Goal: Book appointment/travel/reservation

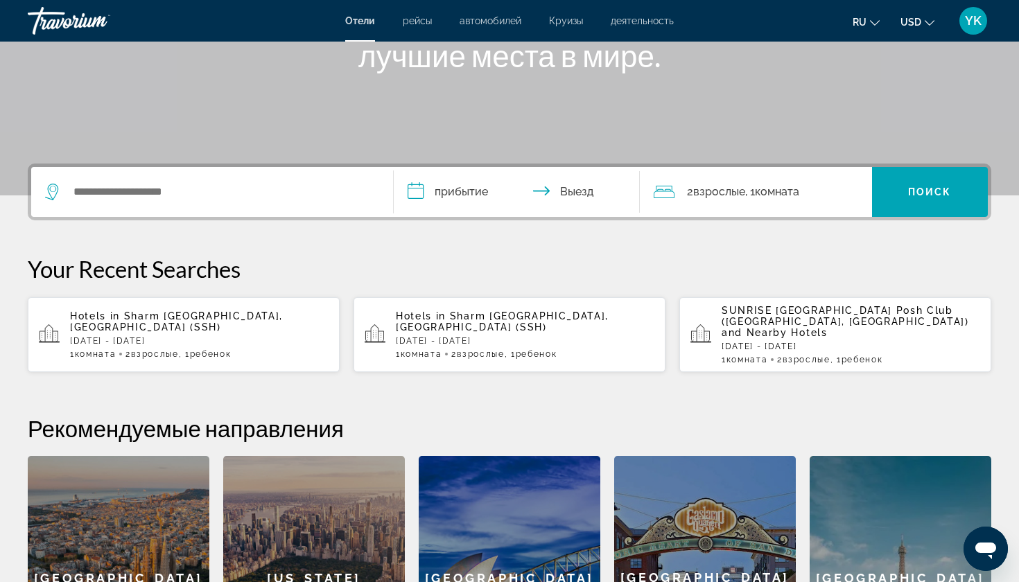
scroll to position [242, 0]
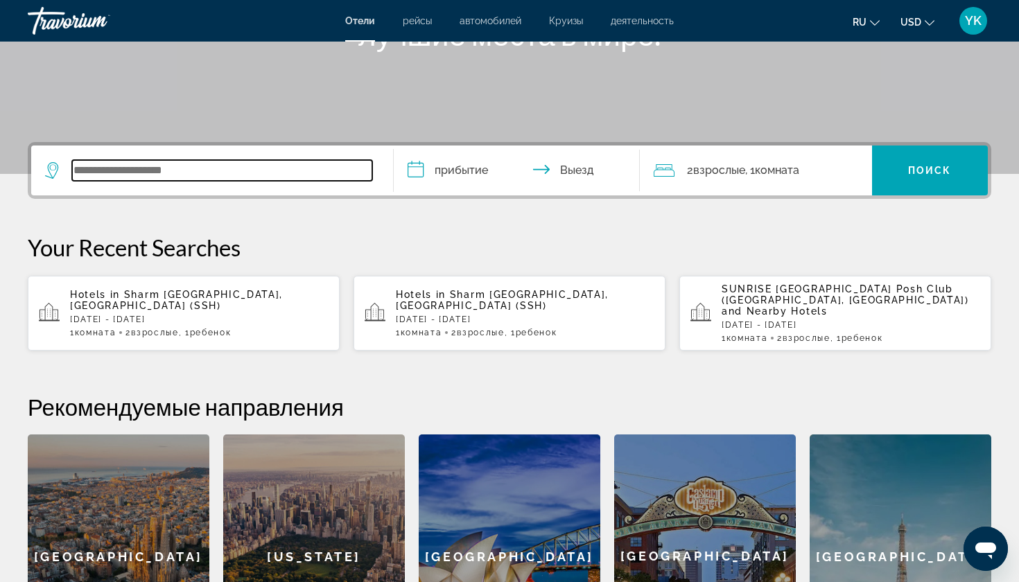
click at [130, 175] on input "Search widget" at bounding box center [222, 170] width 300 height 21
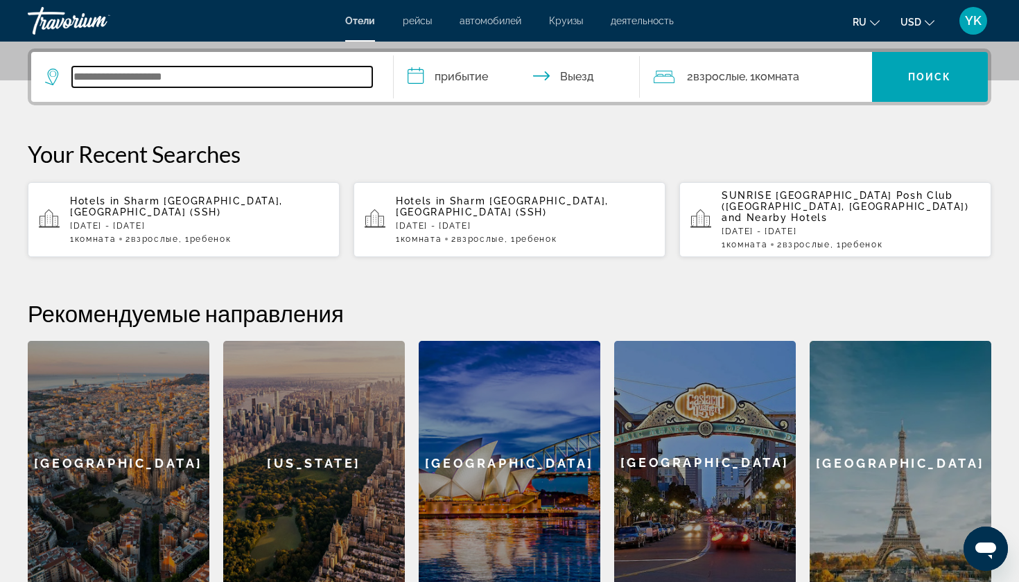
scroll to position [339, 0]
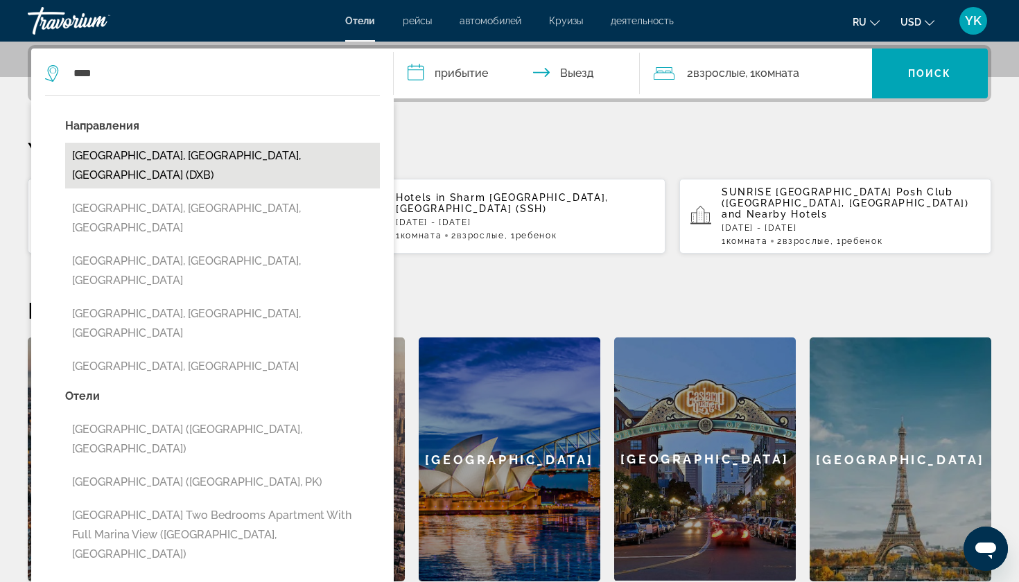
click at [164, 156] on button "Dubai, Dubai Emirate, United Arab Emirates (DXB)" at bounding box center [222, 166] width 315 height 46
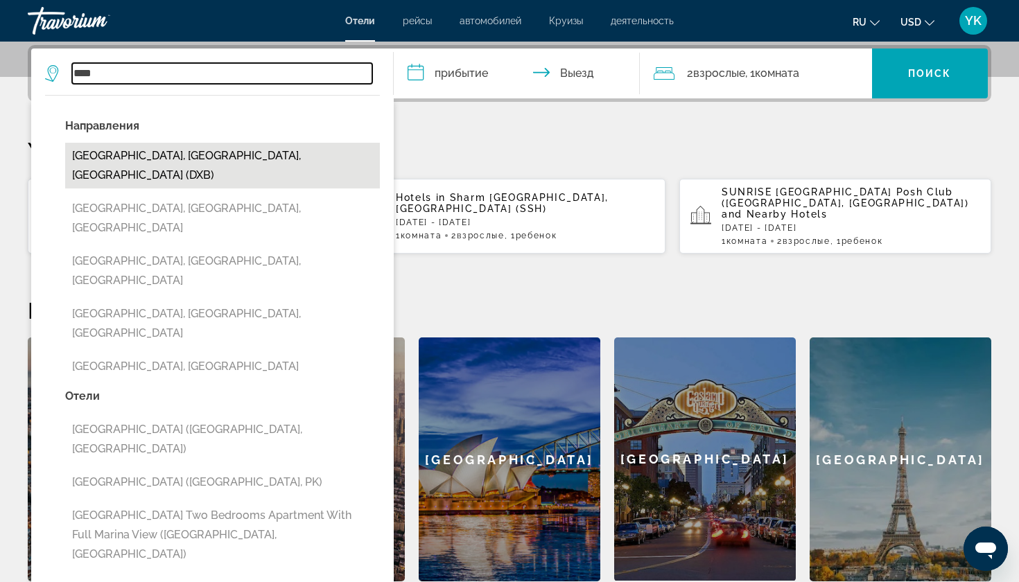
type input "**********"
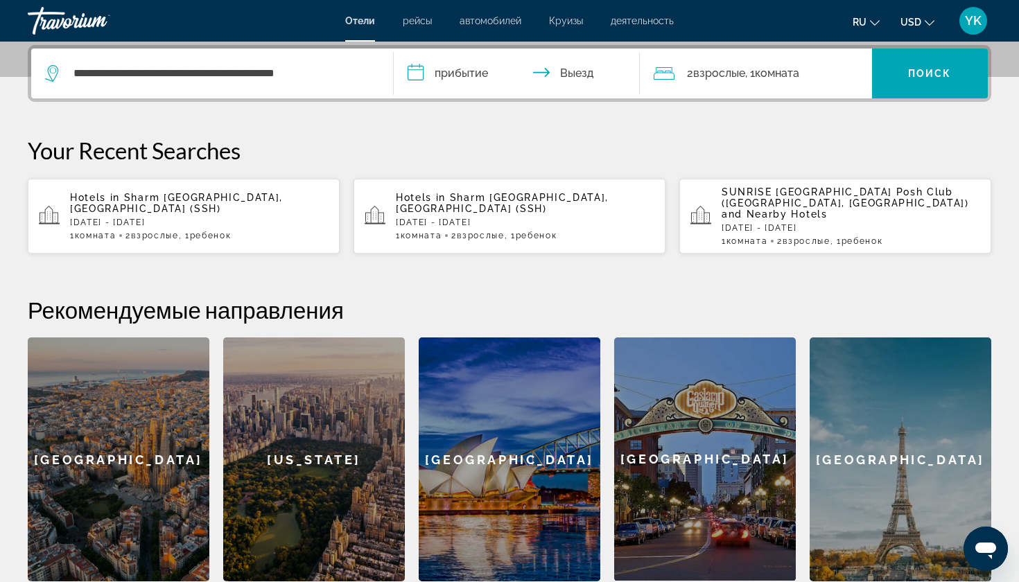
click at [464, 75] on input "**********" at bounding box center [520, 76] width 252 height 54
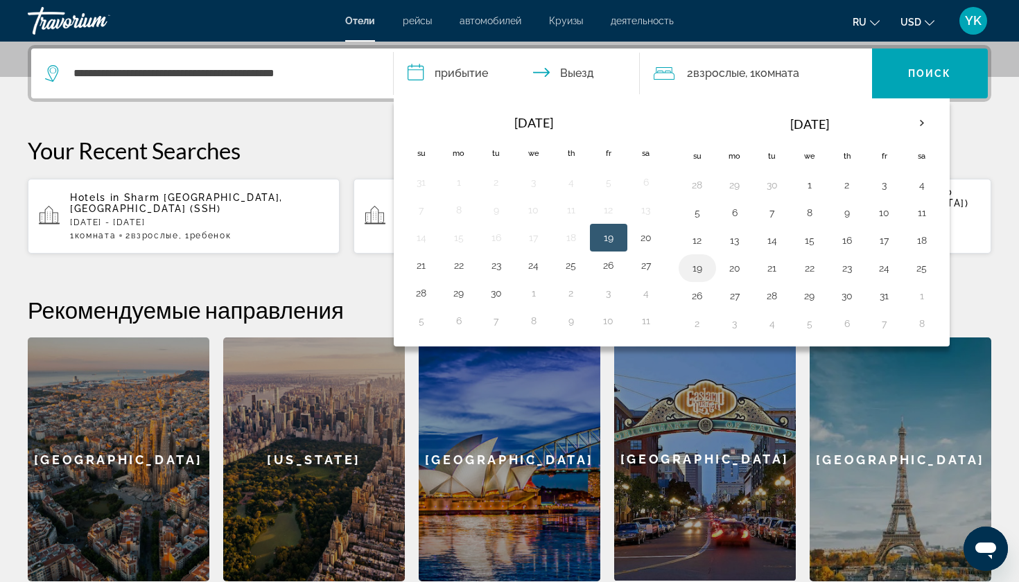
click at [706, 270] on button "19" at bounding box center [697, 268] width 22 height 19
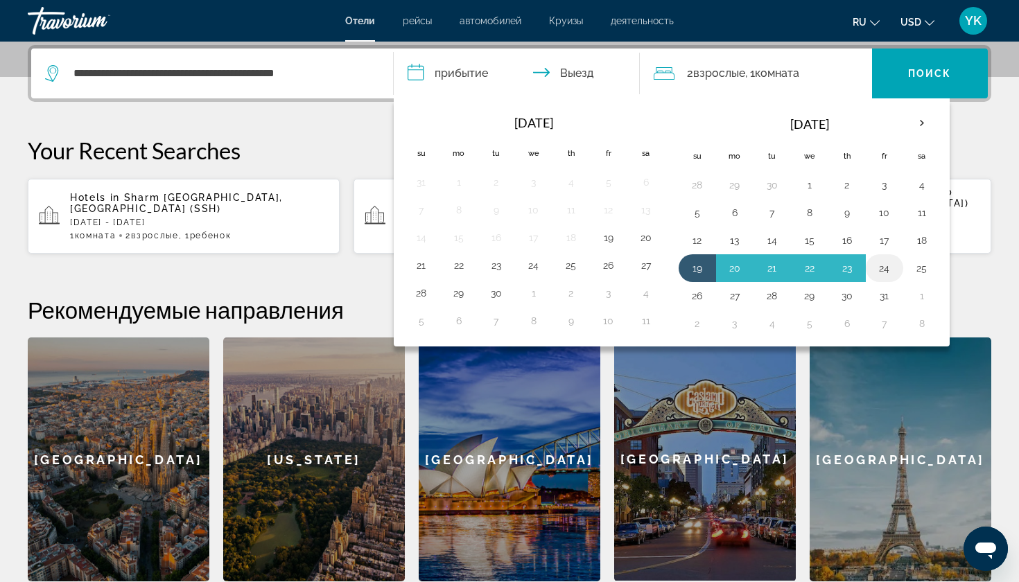
click at [883, 270] on button "24" at bounding box center [884, 268] width 22 height 19
type input "**********"
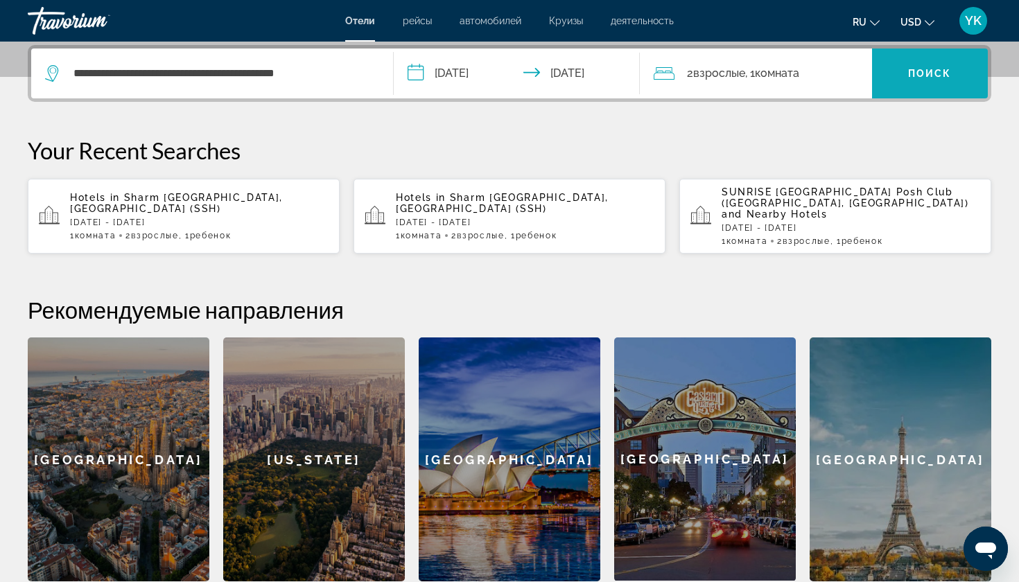
click at [918, 69] on span "Поиск" at bounding box center [930, 73] width 44 height 11
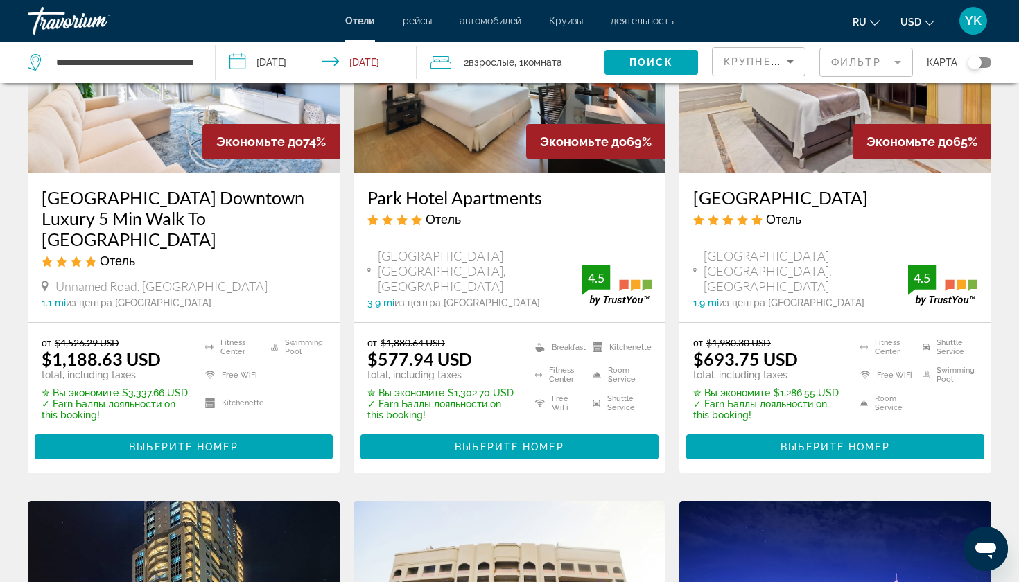
scroll to position [184, 0]
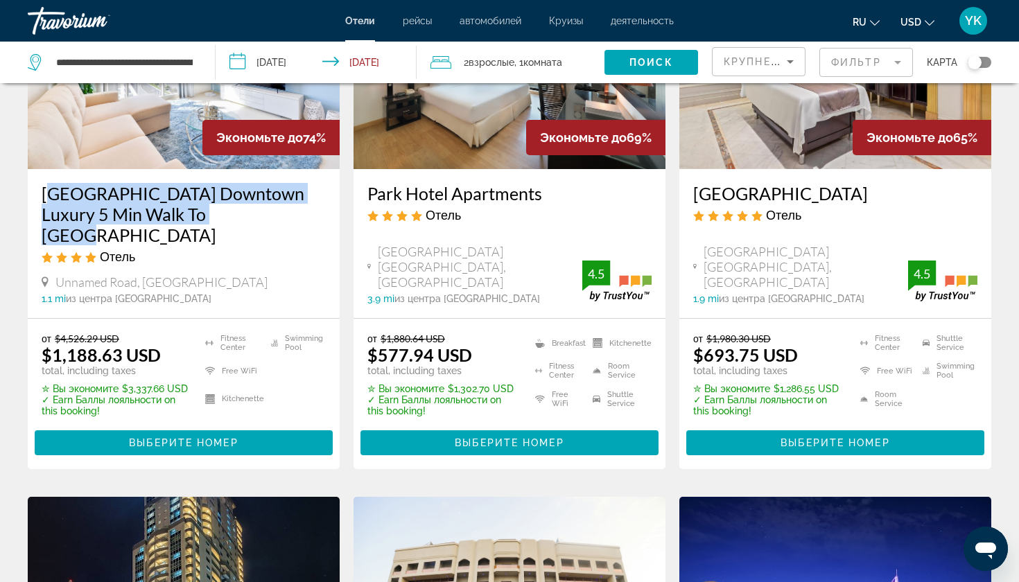
drag, startPoint x: 37, startPoint y: 192, endPoint x: 223, endPoint y: 224, distance: 189.1
click at [223, 224] on div "Dunya Tower Downtown Luxury 5 Min Walk To Dubai Mall Отель Unnamed Road, Dubai …" at bounding box center [184, 243] width 312 height 149
copy h3 "Dunya Tower Downtown Luxury 5 Min Walk To Dubai Mall"
drag, startPoint x: 362, startPoint y: 195, endPoint x: 541, endPoint y: 194, distance: 179.5
click at [541, 194] on div "Park Hotel Apartments Отель Al Jadaf Area Oud Mehta Road, Dubai 3.9 mi из центр…" at bounding box center [509, 243] width 312 height 149
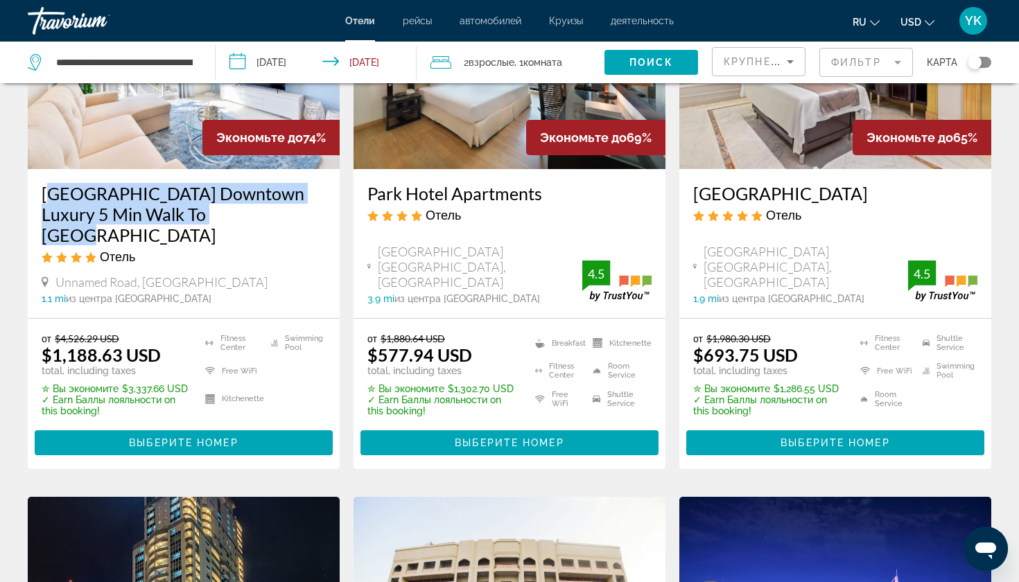
copy h3 "Park Hotel Apartments"
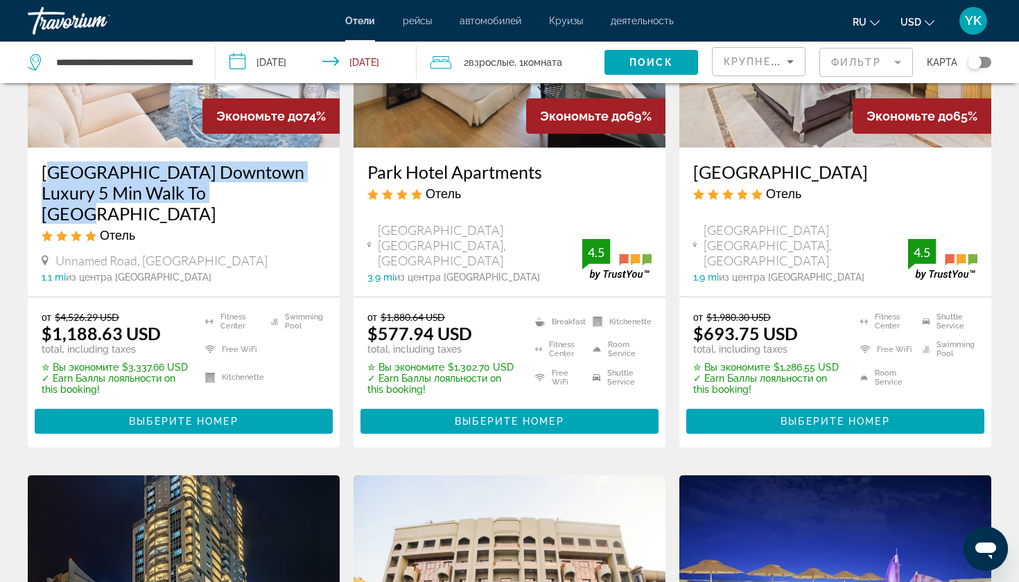
scroll to position [190, 0]
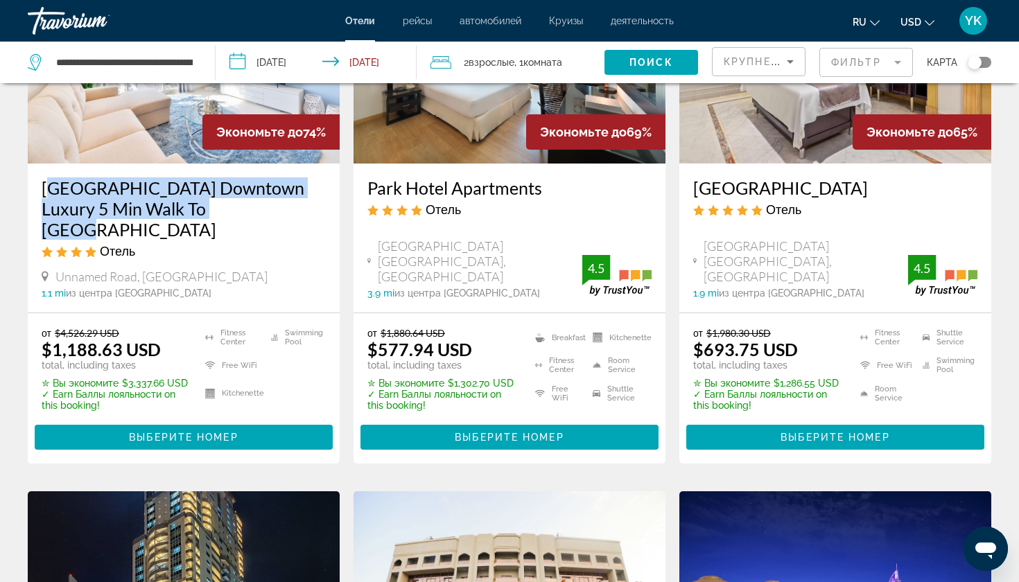
drag, startPoint x: 690, startPoint y: 184, endPoint x: 832, endPoint y: 187, distance: 141.4
click at [832, 187] on div "Al Habtoor Palace Отель Sheikh Zayed Road Al Habtoor City, Dubai 1.9 mi из цент…" at bounding box center [835, 238] width 312 height 149
copy h3 "Al Habtoor Palace"
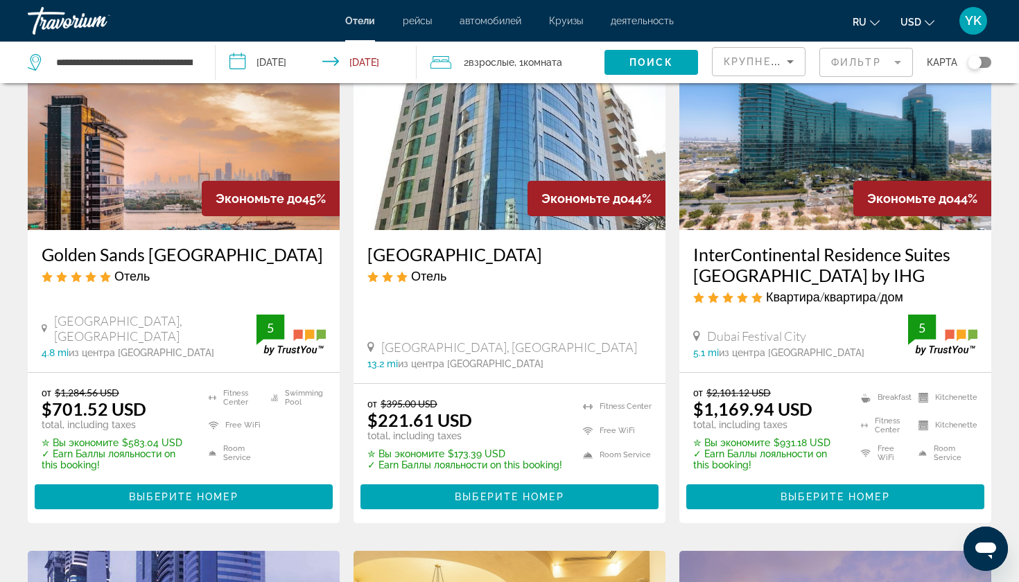
scroll to position [1224, 0]
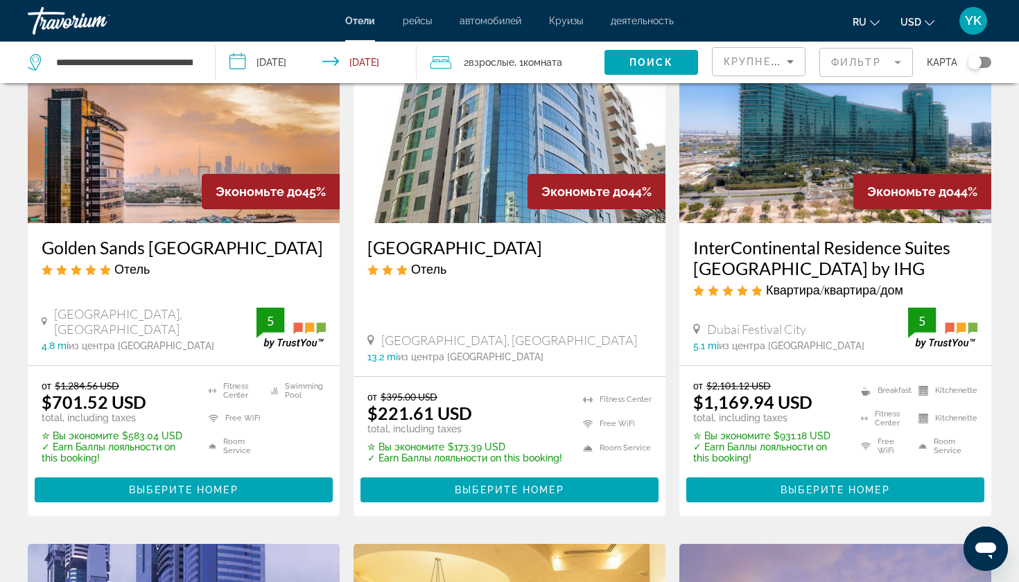
drag, startPoint x: 693, startPoint y: 226, endPoint x: 721, endPoint y: 230, distance: 28.0
drag, startPoint x: 685, startPoint y: 222, endPoint x: 897, endPoint y: 254, distance: 214.6
click at [897, 254] on div "InterContinental Residence Suites Dubai Festival City by IHG Квартира/квартира/…" at bounding box center [835, 294] width 312 height 142
copy h3 "InterContinental Residence Suites Dubai Festival City by IHG"
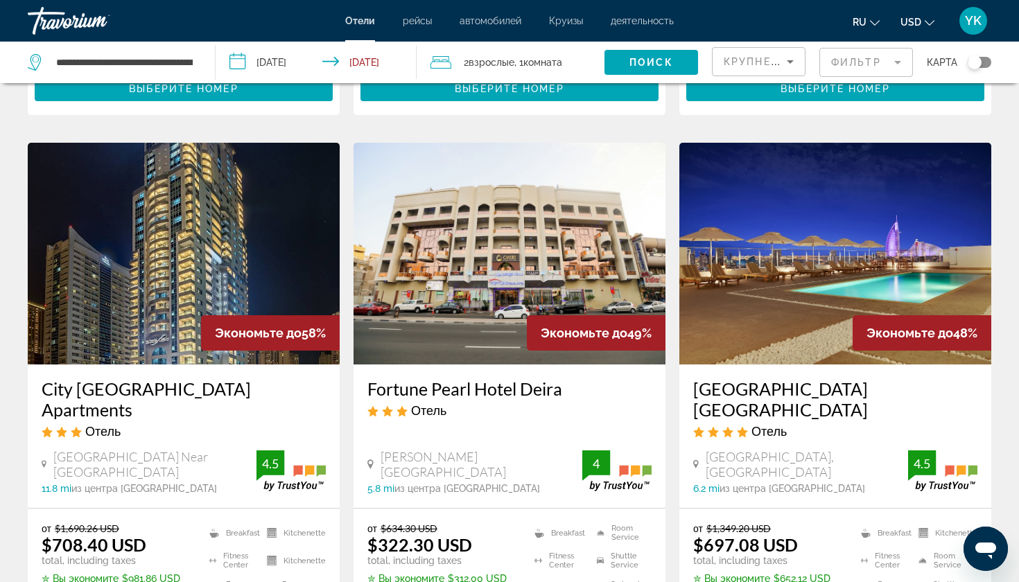
scroll to position [541, 0]
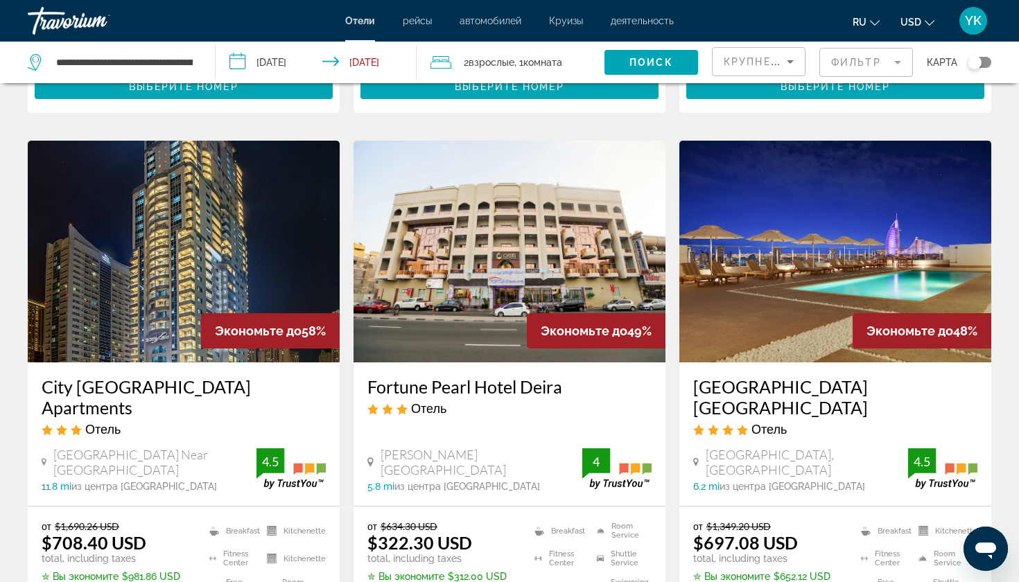
click at [569, 19] on span "Круизы" at bounding box center [566, 20] width 34 height 11
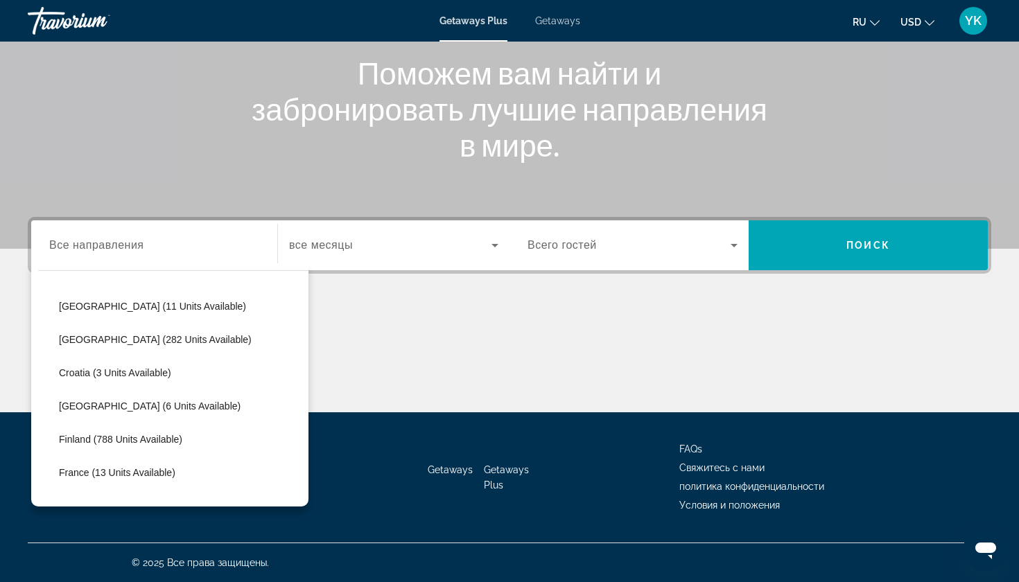
scroll to position [205, 0]
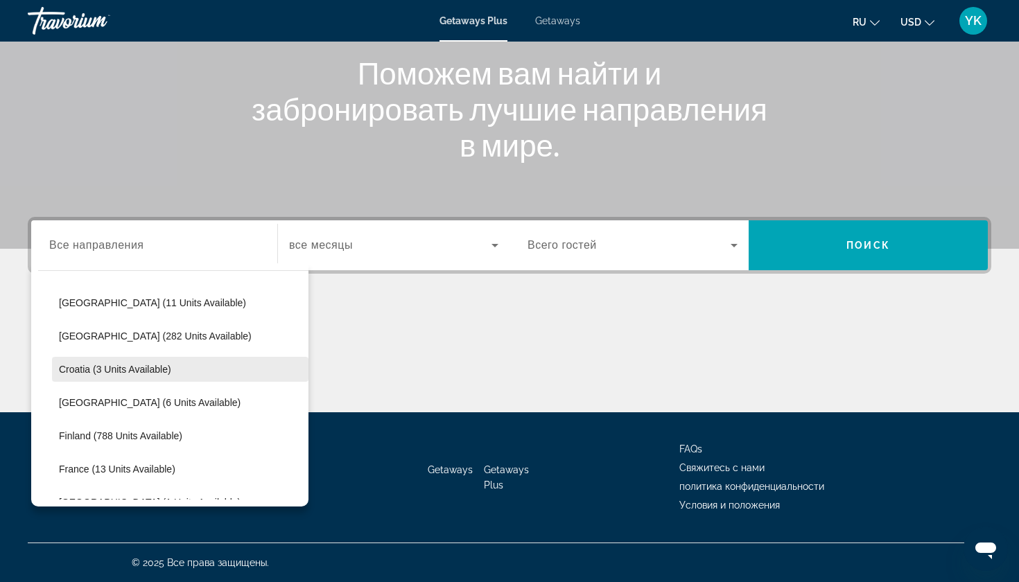
click at [96, 371] on span "Croatia (3 units available)" at bounding box center [115, 369] width 112 height 11
type input "**********"
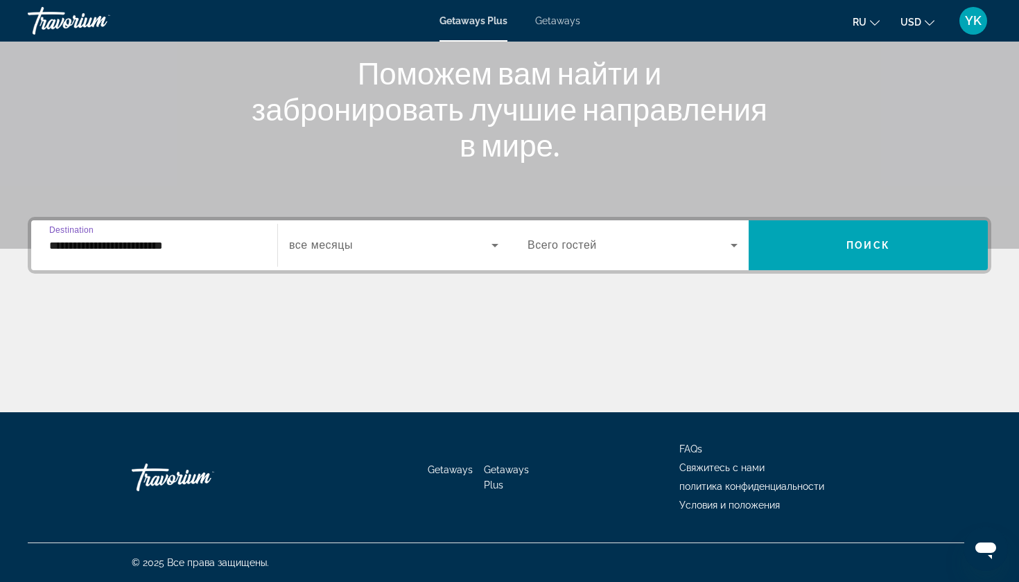
click at [123, 243] on input "**********" at bounding box center [154, 246] width 210 height 17
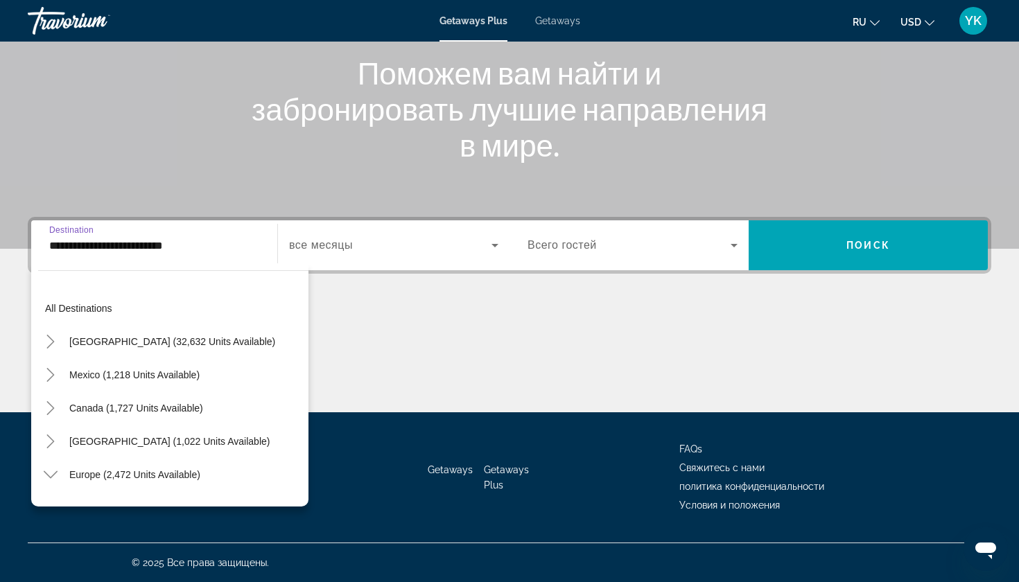
scroll to position [182, 0]
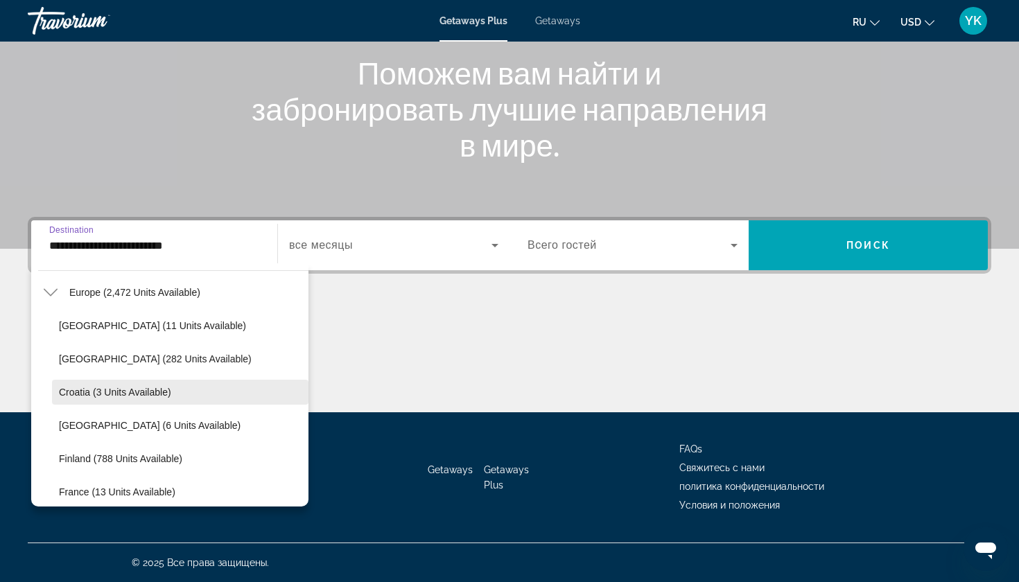
click at [109, 389] on span "Croatia (3 units available)" at bounding box center [115, 392] width 112 height 11
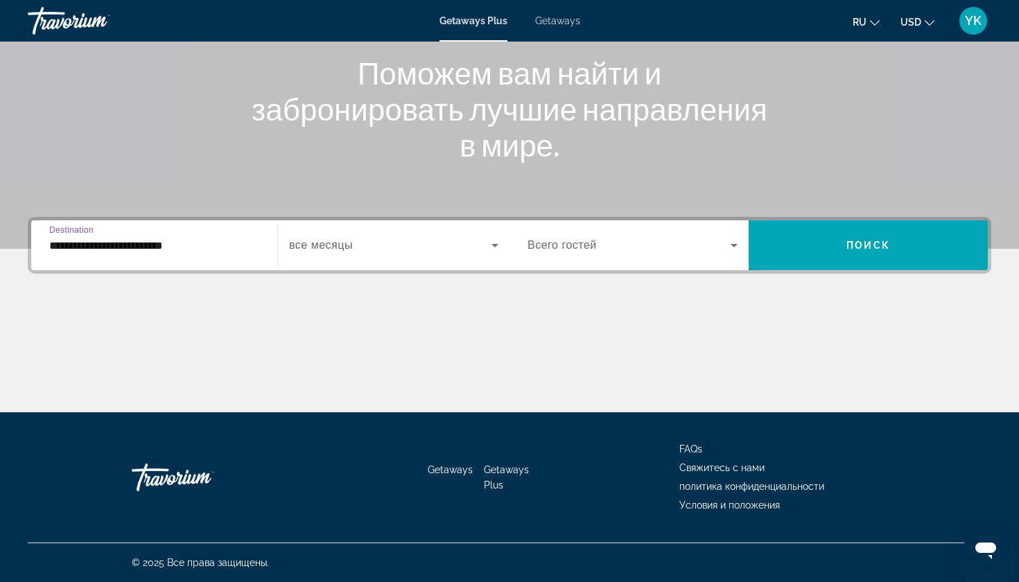
click at [326, 243] on span "все месяцы" at bounding box center [321, 245] width 64 height 12
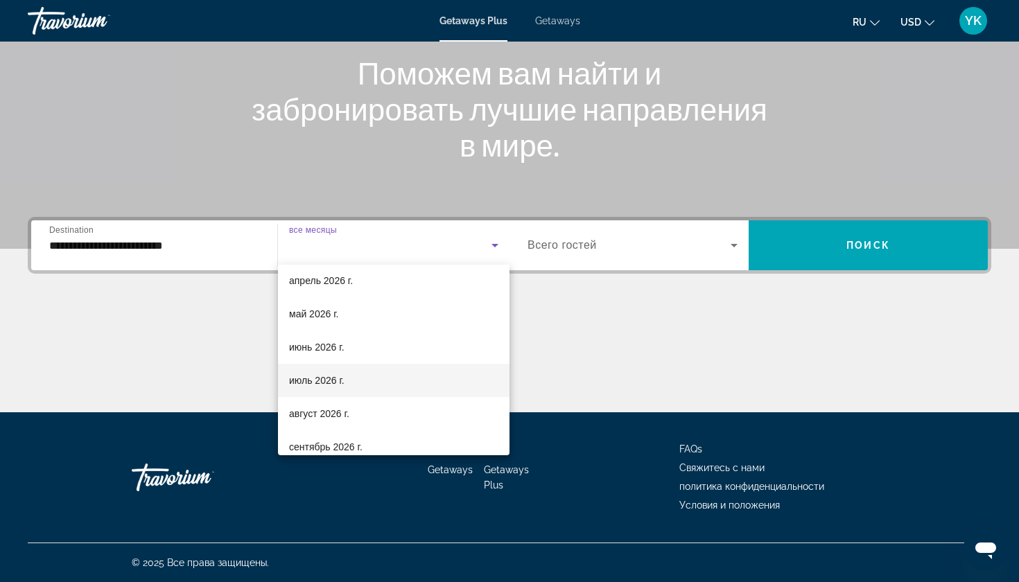
scroll to position [274, 0]
click at [319, 386] on span "июль 2026 г." at bounding box center [316, 378] width 55 height 17
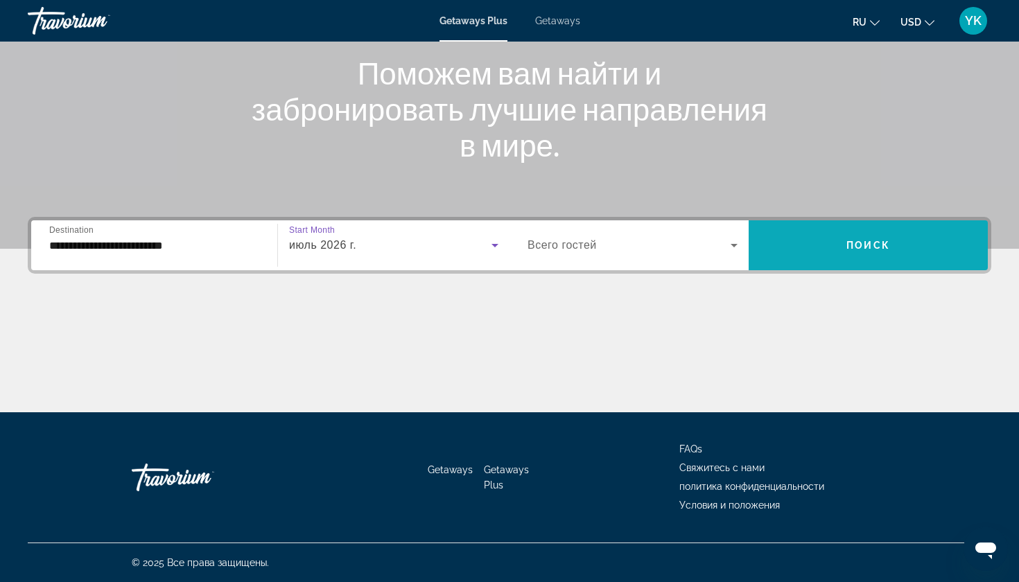
click at [871, 238] on span "Search widget" at bounding box center [867, 245] width 239 height 33
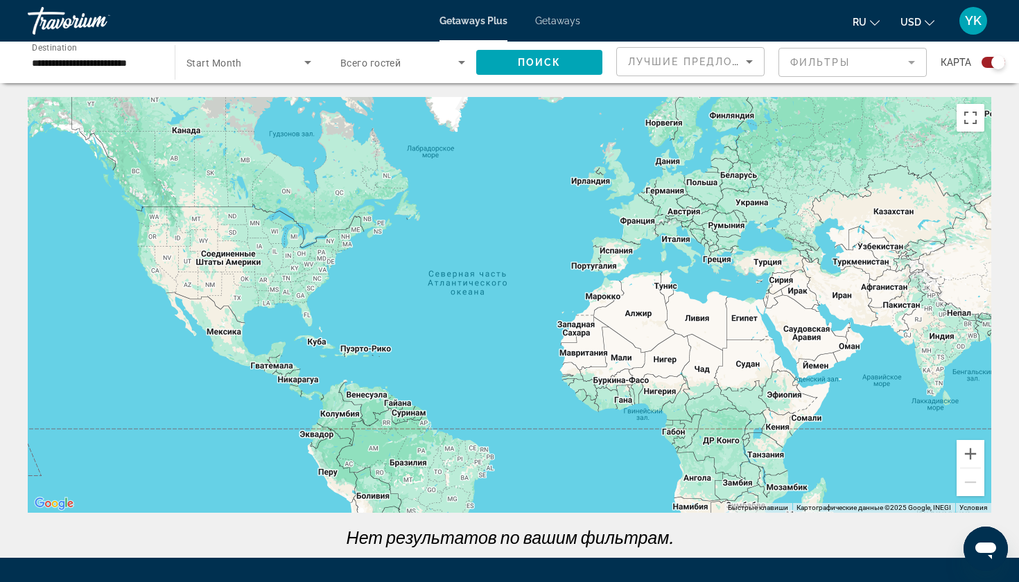
click at [87, 55] on input "**********" at bounding box center [94, 63] width 125 height 17
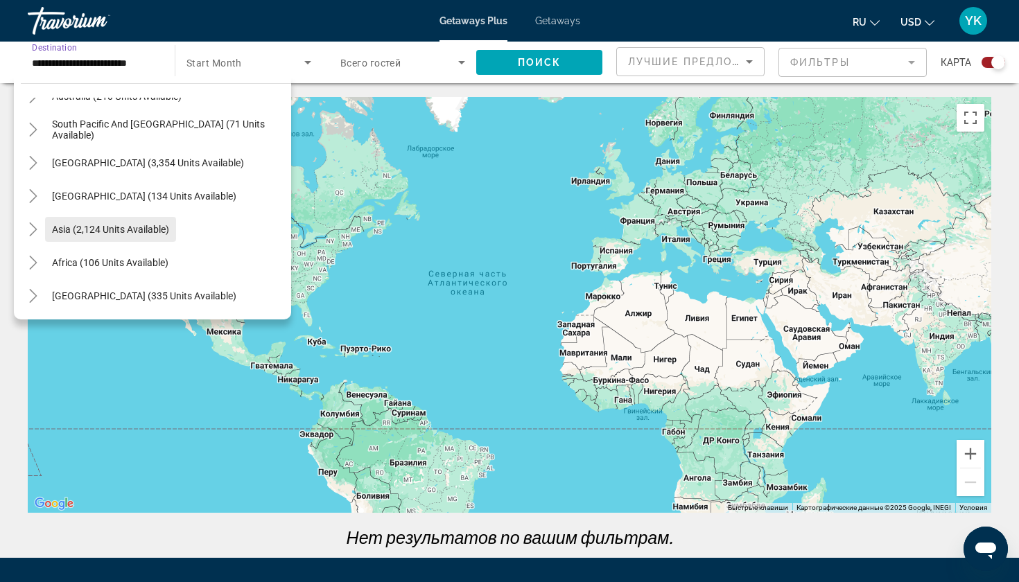
scroll to position [923, 0]
click at [59, 238] on span "Search widget" at bounding box center [110, 229] width 131 height 33
type input "**********"
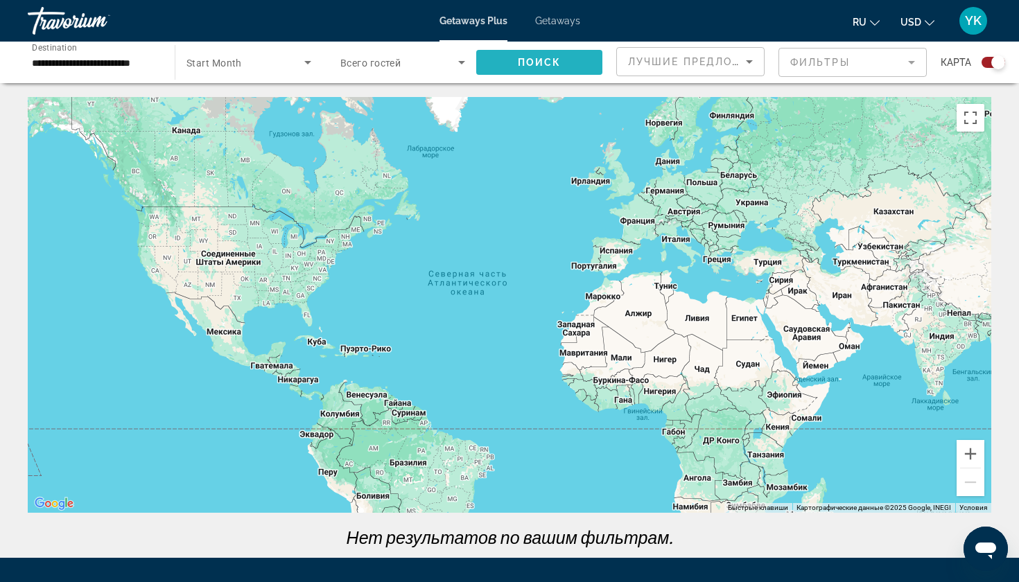
click at [520, 57] on span "Поиск" at bounding box center [540, 62] width 44 height 11
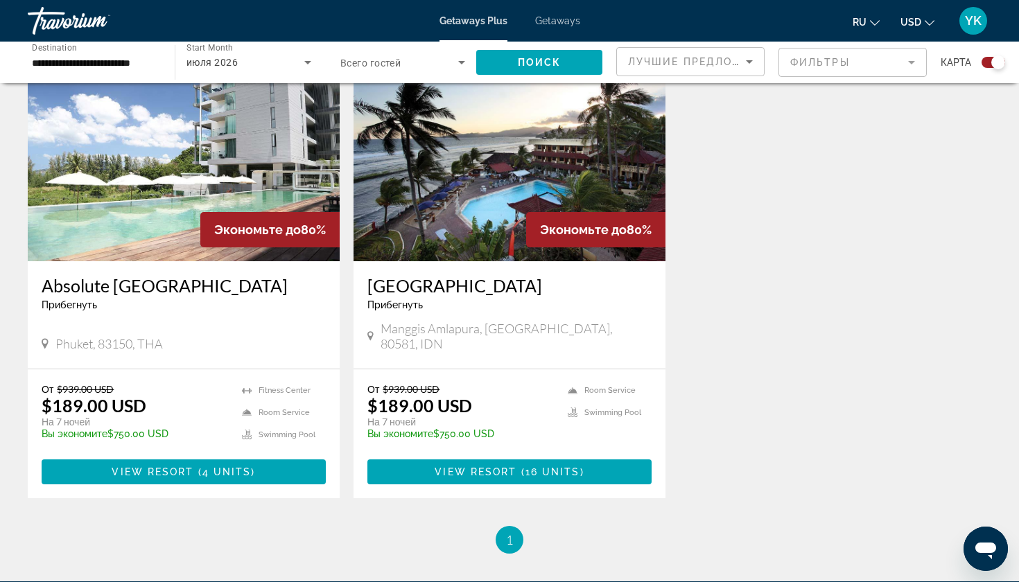
scroll to position [561, 0]
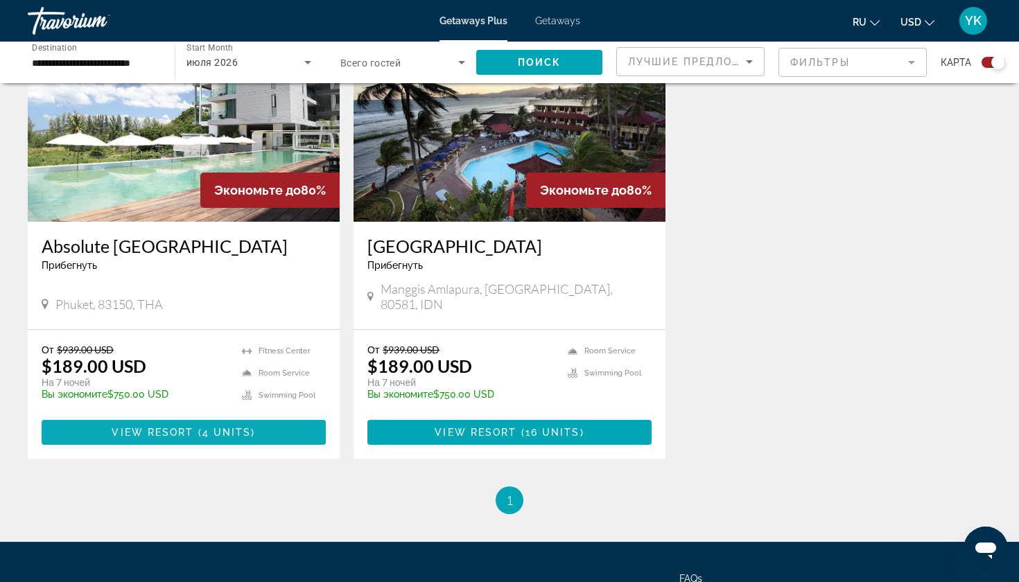
click at [163, 416] on span "Main content" at bounding box center [184, 432] width 284 height 33
